Goal: Information Seeking & Learning: Learn about a topic

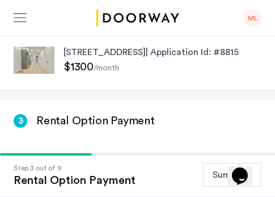
click at [98, 59] on p "[STREET_ADDRESS] | Application Id: #8815" at bounding box center [163, 52] width 198 height 14
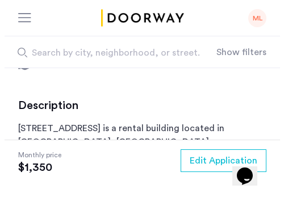
scroll to position [341, 0]
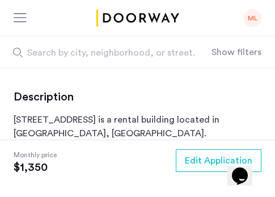
click at [259, 18] on div "ML" at bounding box center [252, 18] width 18 height 18
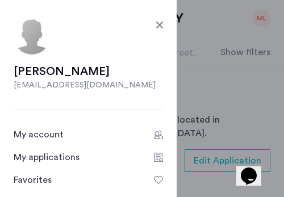
click at [89, 154] on link "My applications" at bounding box center [88, 157] width 149 height 14
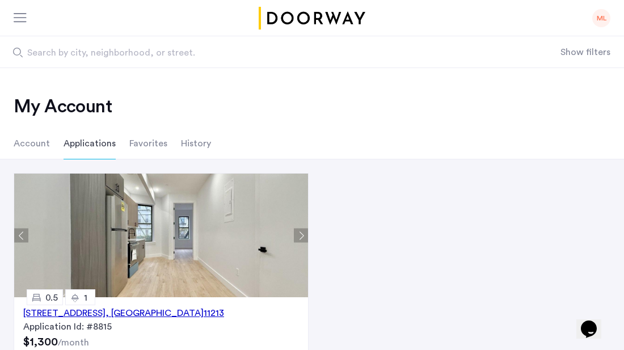
click at [275, 196] on button "Next apartment" at bounding box center [301, 236] width 14 height 14
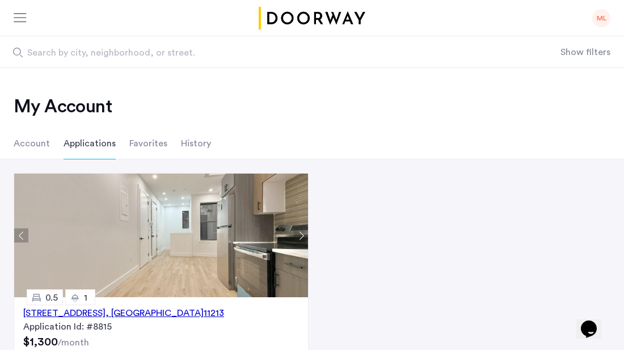
click at [275, 196] on button "Next apartment" at bounding box center [301, 236] width 14 height 14
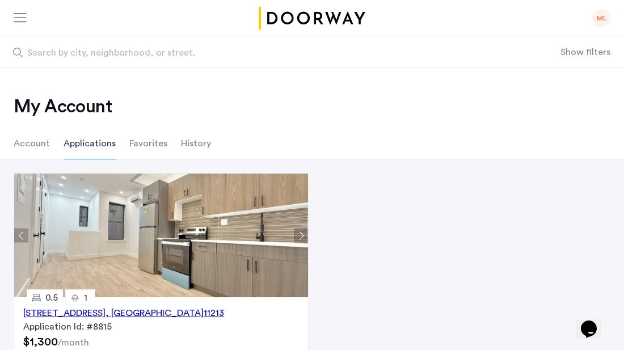
click at [275, 196] on button "Next apartment" at bounding box center [301, 236] width 14 height 14
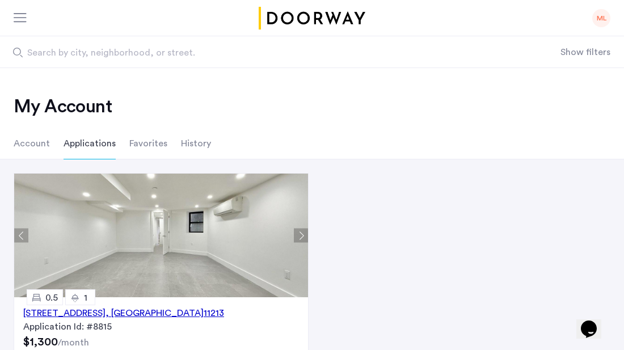
click at [275, 196] on button "Next apartment" at bounding box center [301, 236] width 14 height 14
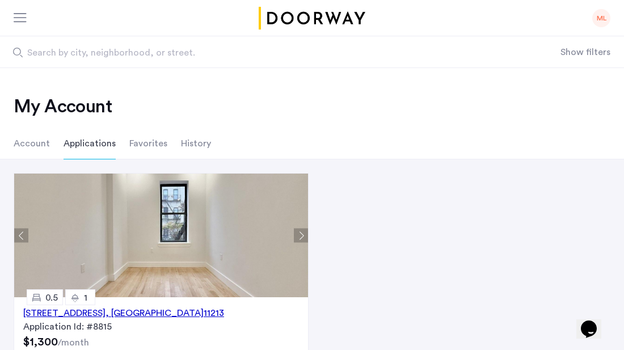
click at [275, 196] on button "Next apartment" at bounding box center [301, 236] width 14 height 14
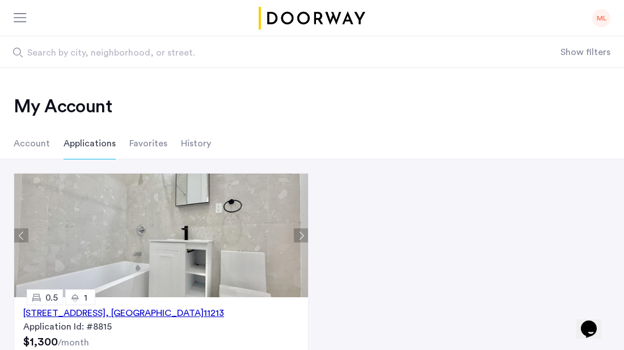
click at [186, 196] on img at bounding box center [163, 236] width 299 height 124
click at [171, 196] on img at bounding box center [163, 236] width 299 height 124
click at [275, 196] on button "Next apartment" at bounding box center [301, 236] width 14 height 14
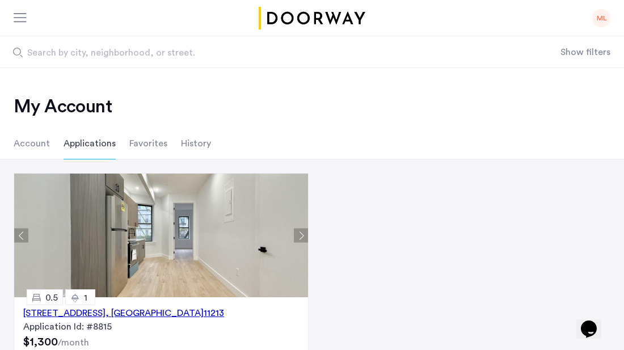
click at [275, 196] on button "Next apartment" at bounding box center [301, 236] width 14 height 14
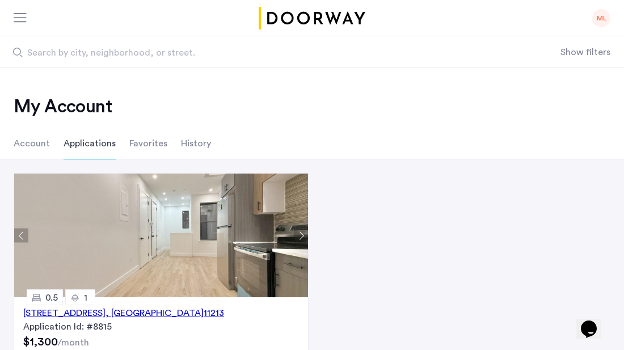
click at [275, 196] on button "Next apartment" at bounding box center [301, 236] width 14 height 14
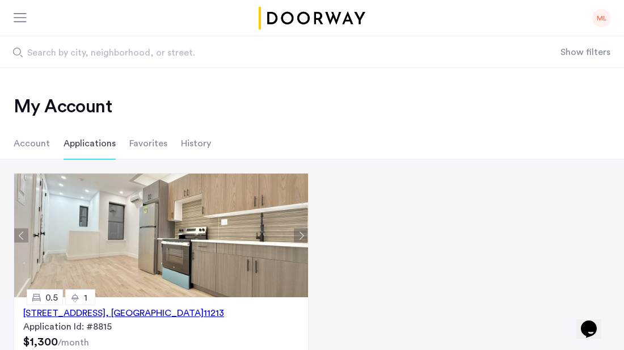
click at [275, 196] on button "Next apartment" at bounding box center [301, 236] width 14 height 14
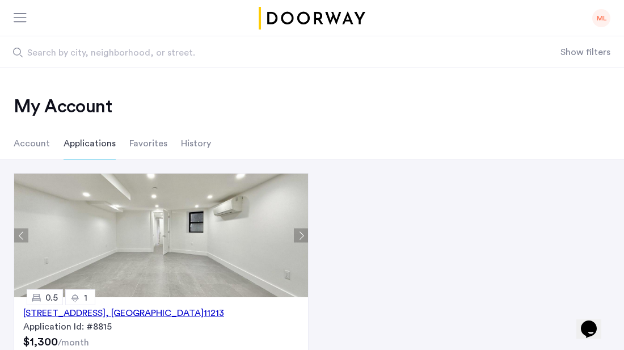
click at [275, 196] on button "Next apartment" at bounding box center [301, 236] width 14 height 14
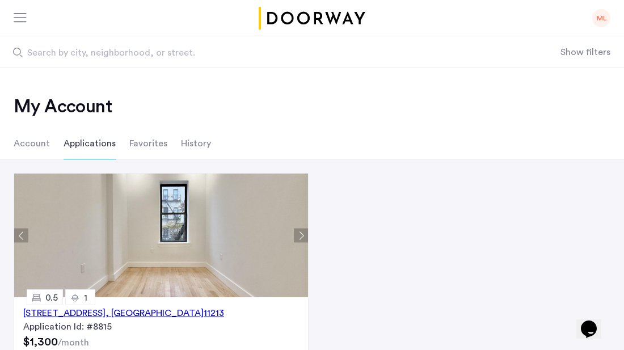
click at [275, 196] on button "Next apartment" at bounding box center [301, 236] width 14 height 14
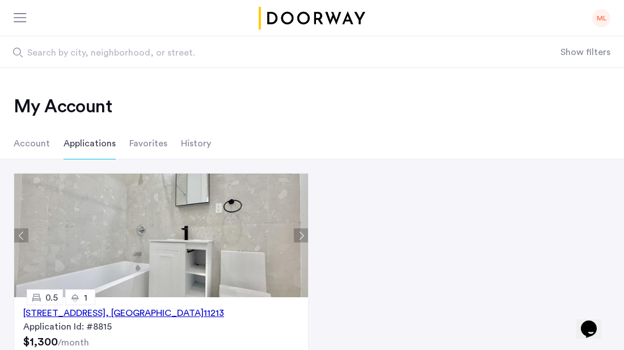
click at [275, 196] on button "Next apartment" at bounding box center [301, 236] width 14 height 14
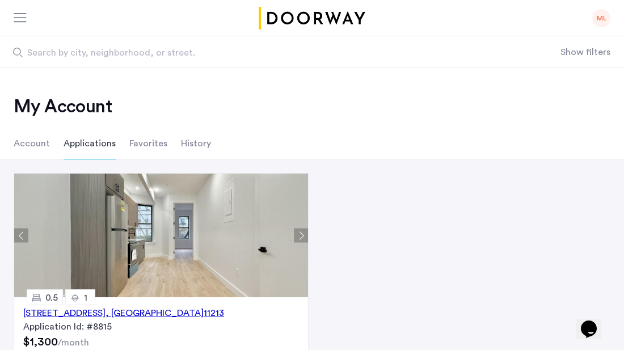
click at [80, 196] on div "[STREET_ADDRESS]" at bounding box center [123, 313] width 201 height 14
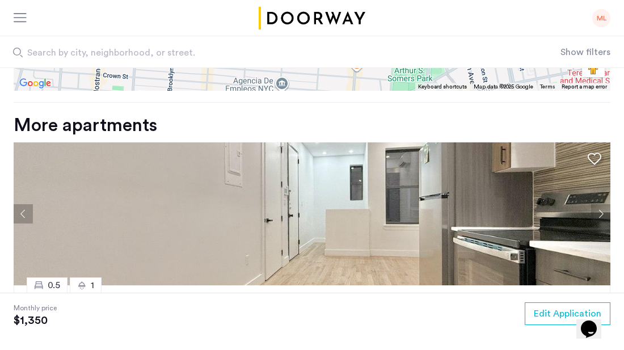
scroll to position [1419, 0]
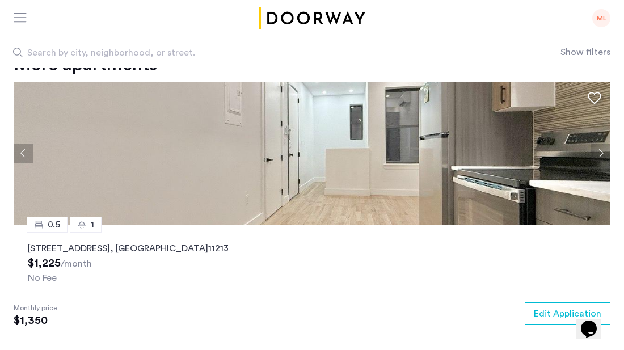
click at [283, 171] on img at bounding box center [312, 153] width 597 height 143
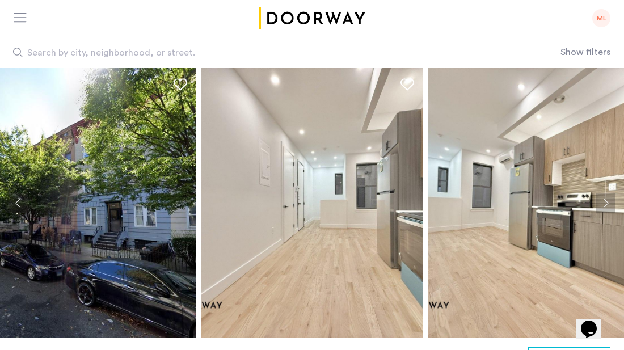
click at [462, 194] on img at bounding box center [539, 203] width 222 height 270
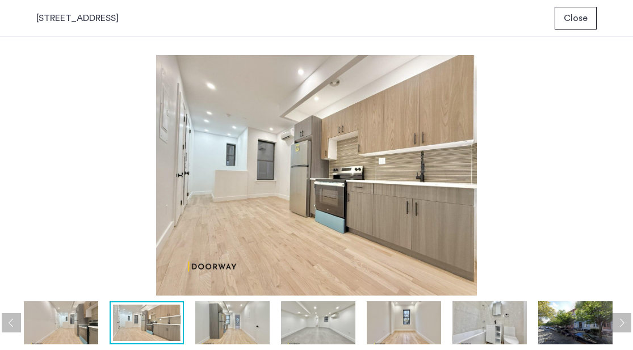
click at [221, 317] on img at bounding box center [232, 323] width 74 height 44
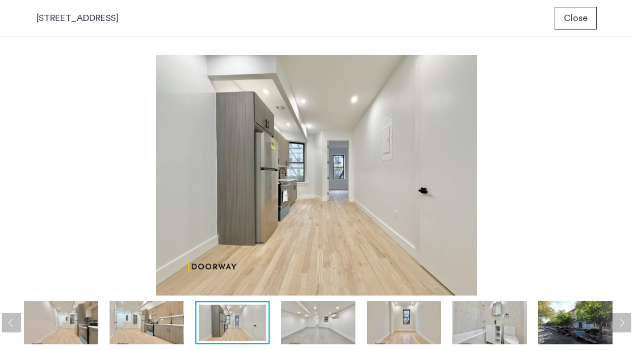
click at [318, 322] on img at bounding box center [318, 323] width 74 height 44
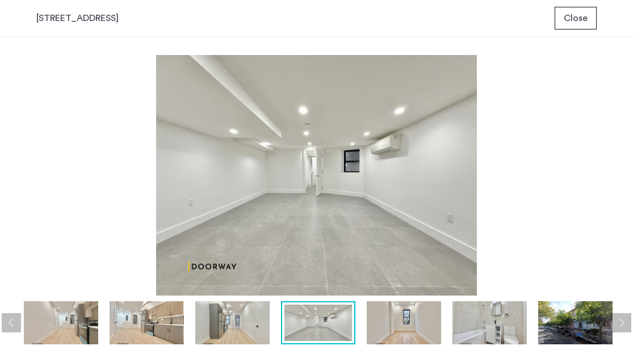
click at [399, 326] on img at bounding box center [404, 323] width 74 height 44
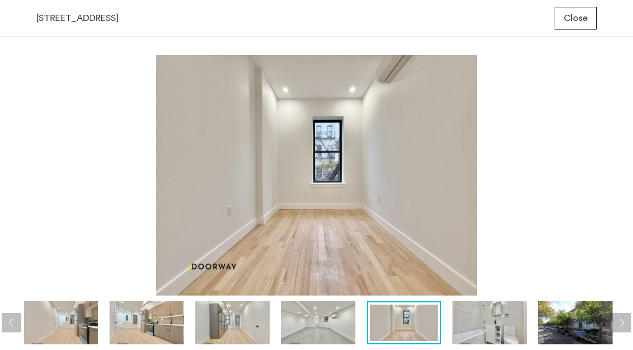
click at [487, 331] on img at bounding box center [489, 323] width 74 height 44
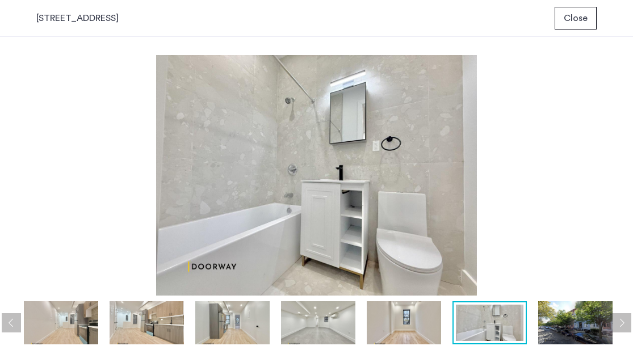
click at [561, 323] on img at bounding box center [575, 323] width 74 height 44
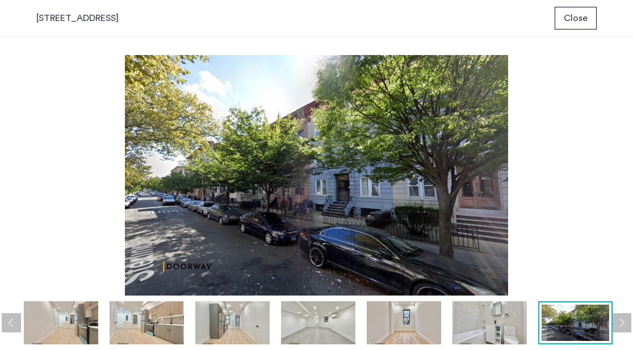
click at [624, 324] on button "Next apartment" at bounding box center [621, 322] width 19 height 19
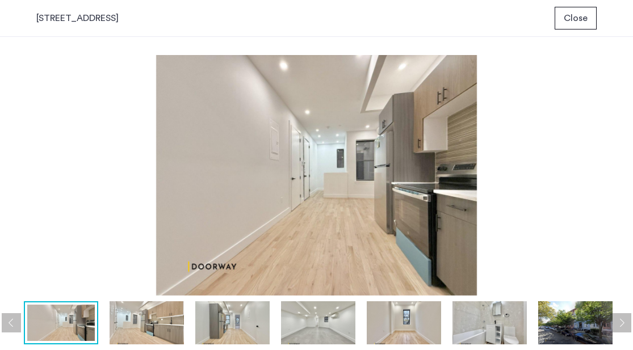
click at [587, 18] on span "Close" at bounding box center [576, 18] width 24 height 14
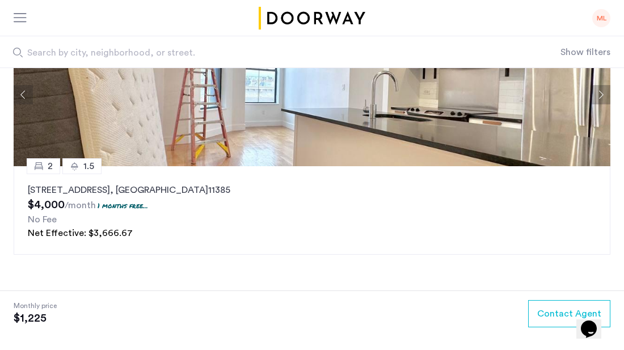
scroll to position [1953, 0]
